Goal: Task Accomplishment & Management: Complete application form

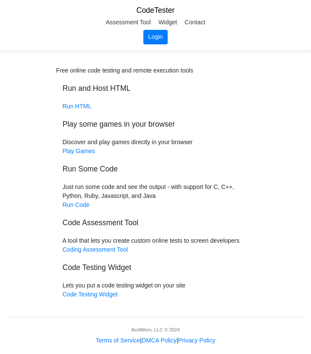
click at [157, 35] on link "Login" at bounding box center [155, 37] width 24 height 14
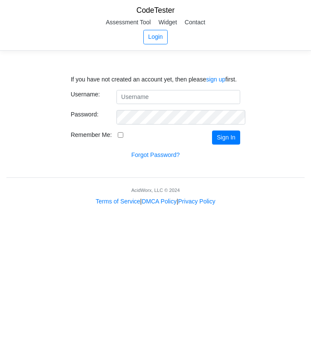
click at [171, 95] on input "Username:" at bounding box center [178, 97] width 124 height 14
click at [220, 80] on link "sign up" at bounding box center [215, 79] width 19 height 7
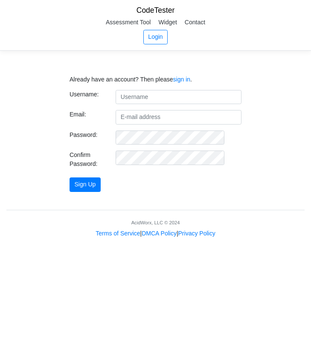
click at [186, 97] on input "text" at bounding box center [179, 97] width 126 height 14
type input "kimster"
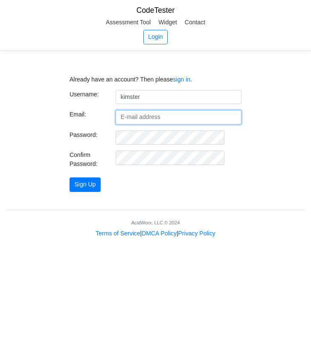
click at [137, 119] on input "Email:" at bounding box center [179, 117] width 126 height 14
type input "[EMAIL_ADDRESS][DOMAIN_NAME]"
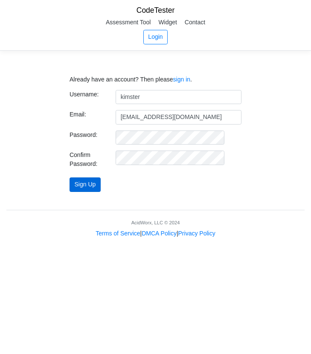
click at [92, 188] on button "Sign Up" at bounding box center [85, 184] width 31 height 14
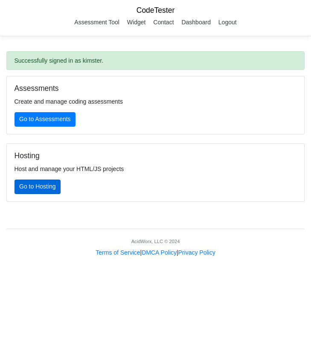
click at [53, 186] on link "Go to Hosting" at bounding box center [37, 187] width 46 height 14
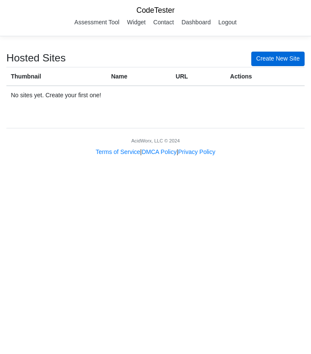
click at [278, 60] on link "Create New Site" at bounding box center [277, 59] width 53 height 14
